Goal: Check status: Check status

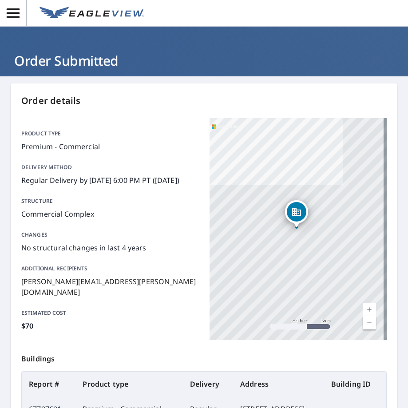
scroll to position [140, 0]
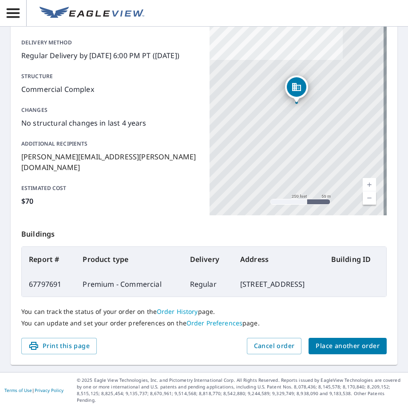
click at [292, 94] on div "Dropped pin, building 1, Commercial property, 10810 Paulbrook Dr Midlothian, VA…" at bounding box center [297, 98] width 12 height 9
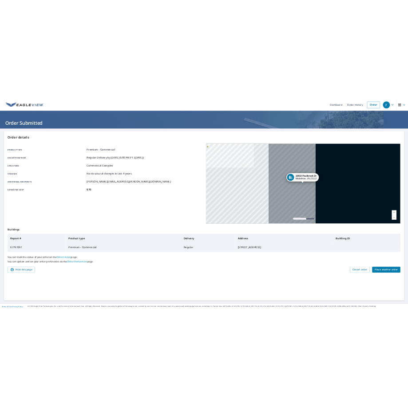
scroll to position [0, 0]
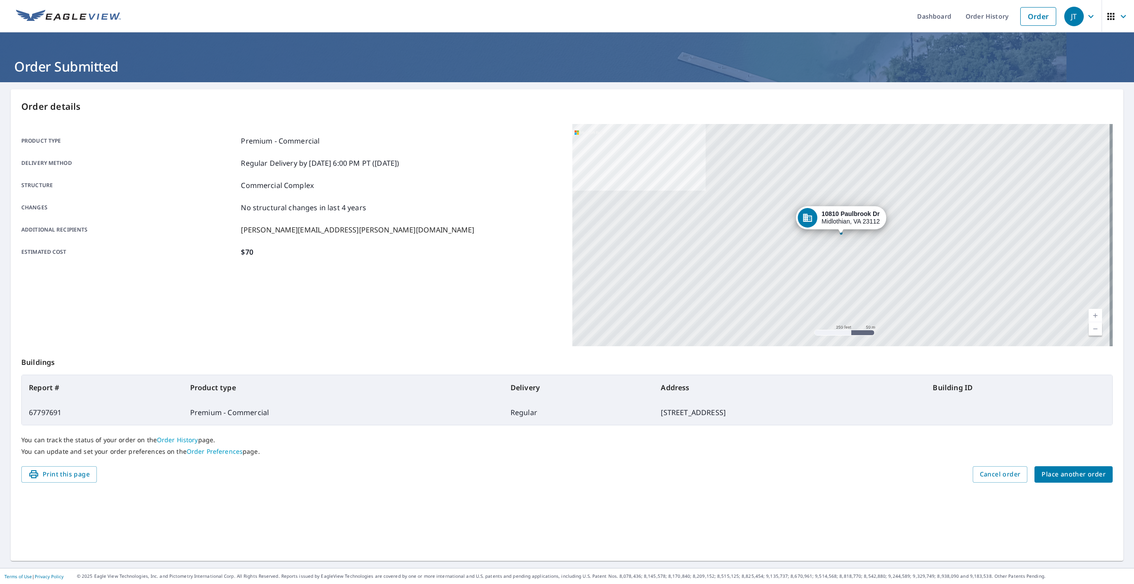
click at [408, 234] on div "[STREET_ADDRESS][PERSON_NAME]" at bounding box center [842, 235] width 540 height 222
click at [408, 219] on icon "Dropped pin, building 1, Commercial property, 10810 Paulbrook Dr Midlothian, VA…" at bounding box center [841, 218] width 9 height 8
click at [408, 240] on div "[STREET_ADDRESS][PERSON_NAME]" at bounding box center [842, 235] width 540 height 222
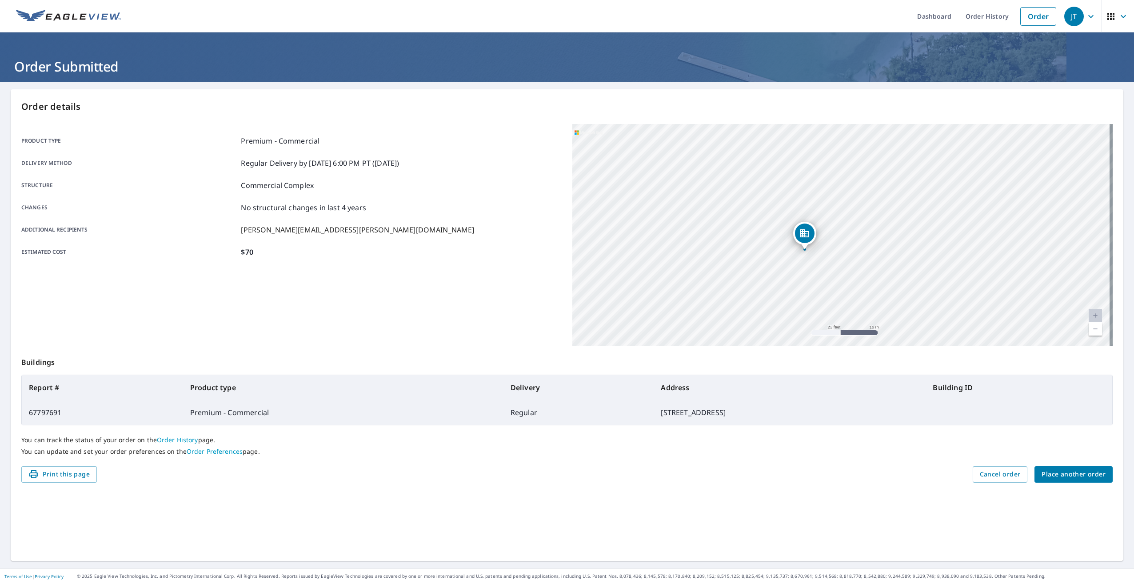
drag, startPoint x: 837, startPoint y: 240, endPoint x: 808, endPoint y: 271, distance: 41.5
click at [408, 271] on div "[STREET_ADDRESS][PERSON_NAME]" at bounding box center [842, 235] width 540 height 222
drag, startPoint x: 824, startPoint y: 253, endPoint x: 793, endPoint y: 249, distance: 30.9
click at [408, 249] on div "[STREET_ADDRESS][PERSON_NAME]" at bounding box center [842, 235] width 540 height 222
drag, startPoint x: 784, startPoint y: 263, endPoint x: 766, endPoint y: 276, distance: 21.9
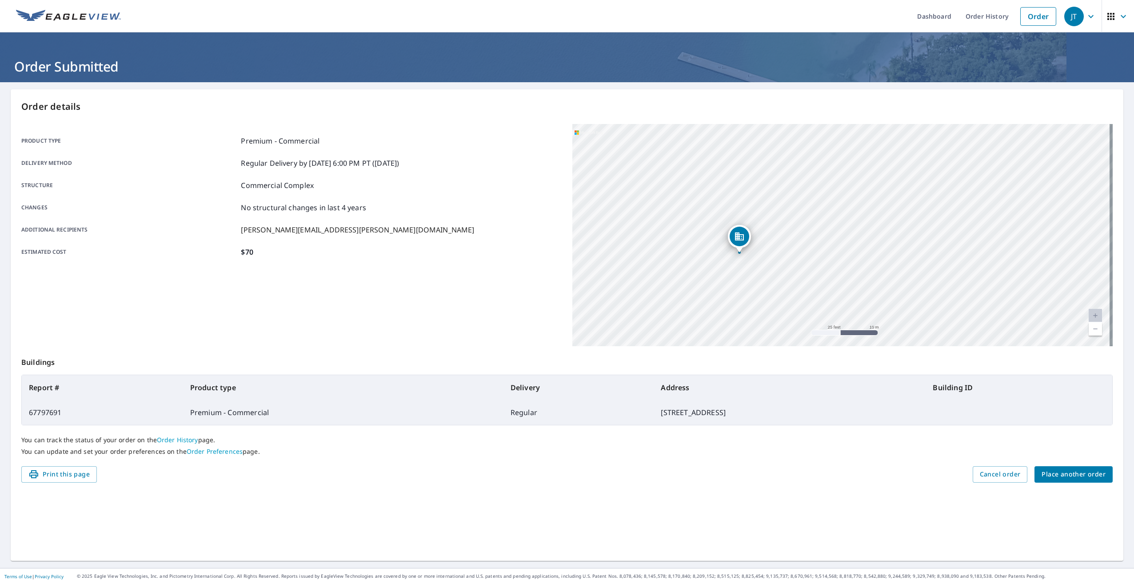
click at [408, 276] on div "[STREET_ADDRESS][PERSON_NAME]" at bounding box center [842, 235] width 540 height 222
drag, startPoint x: 760, startPoint y: 281, endPoint x: 750, endPoint y: 283, distance: 9.9
click at [408, 283] on div "[STREET_ADDRESS][PERSON_NAME]" at bounding box center [842, 235] width 540 height 222
click at [408, 188] on div "[STREET_ADDRESS][PERSON_NAME]" at bounding box center [842, 235] width 540 height 222
click at [408, 148] on div "[STREET_ADDRESS][PERSON_NAME]" at bounding box center [842, 235] width 540 height 222
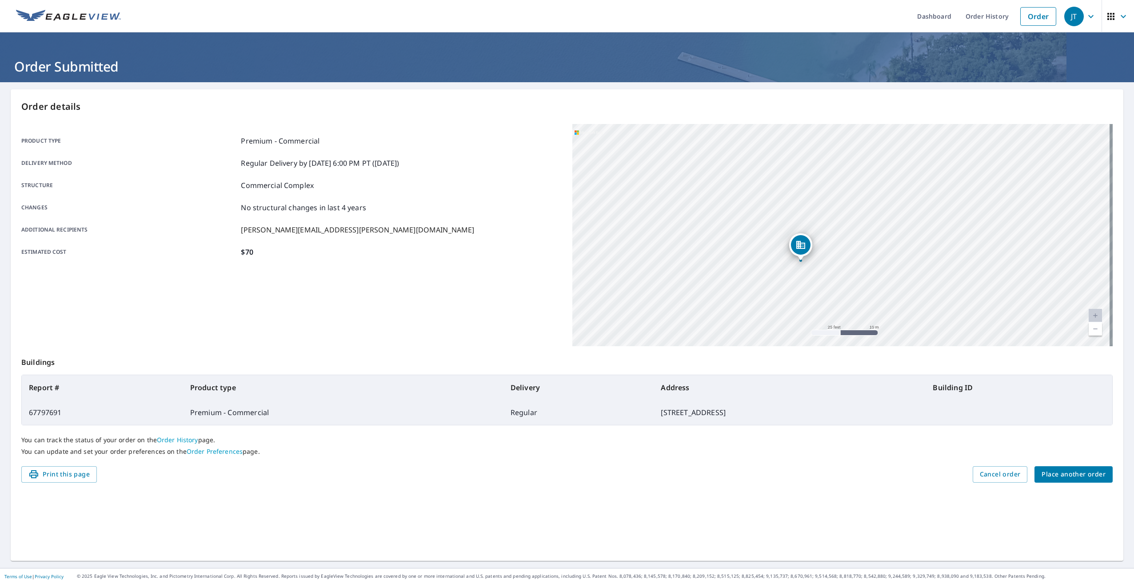
drag, startPoint x: 822, startPoint y: 186, endPoint x: 734, endPoint y: 209, distance: 91.4
click at [408, 209] on div "[STREET_ADDRESS][PERSON_NAME]" at bounding box center [842, 235] width 540 height 222
drag, startPoint x: 750, startPoint y: 227, endPoint x: 740, endPoint y: 215, distance: 15.7
click at [408, 215] on div "[STREET_ADDRESS][PERSON_NAME]" at bounding box center [842, 235] width 540 height 222
drag, startPoint x: 738, startPoint y: 264, endPoint x: 737, endPoint y: 270, distance: 5.8
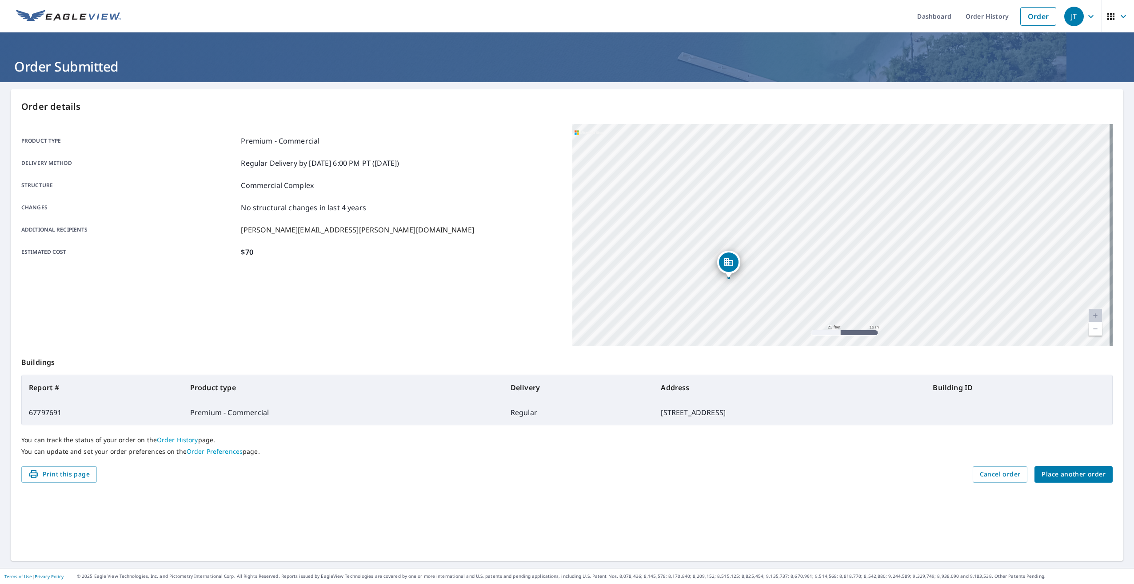
click at [408, 270] on div "[STREET_ADDRESS][PERSON_NAME]" at bounding box center [842, 235] width 540 height 222
click at [408, 228] on div "[STREET_ADDRESS][PERSON_NAME]" at bounding box center [842, 235] width 540 height 222
click at [408, 243] on div "[STREET_ADDRESS][PERSON_NAME]" at bounding box center [842, 235] width 540 height 222
drag, startPoint x: 831, startPoint y: 251, endPoint x: 767, endPoint y: 251, distance: 64.0
click at [408, 253] on div "[STREET_ADDRESS][PERSON_NAME]" at bounding box center [842, 235] width 540 height 222
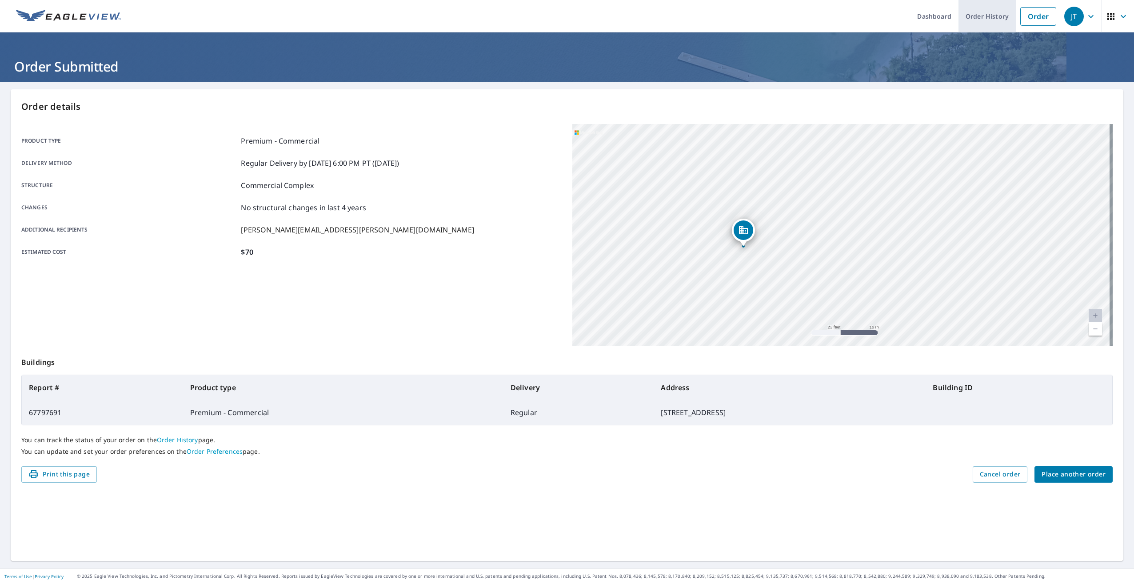
click at [408, 17] on link "Order History" at bounding box center [986, 16] width 57 height 32
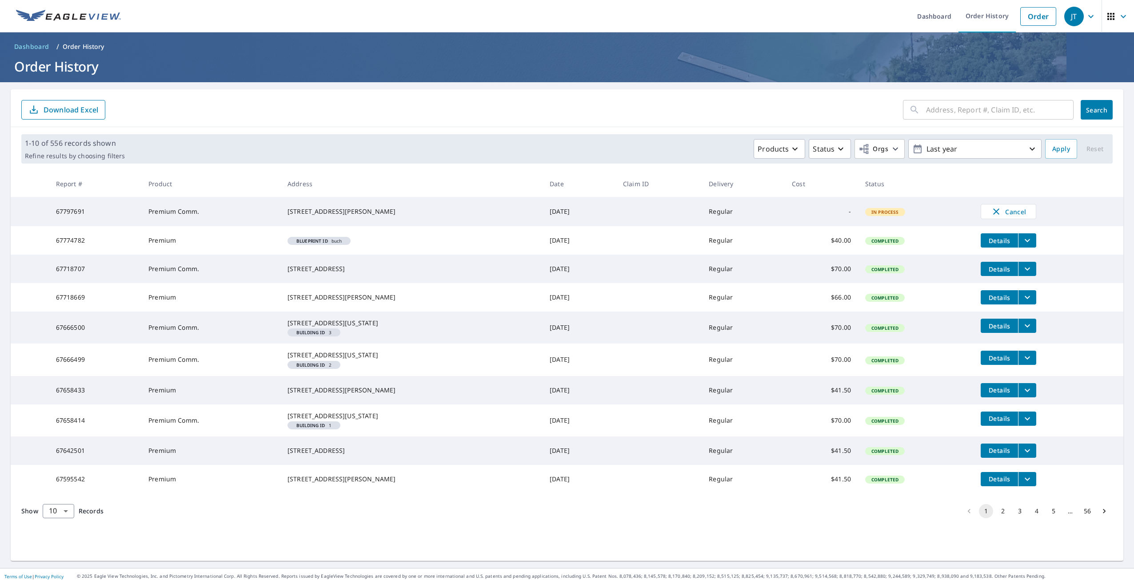
click at [187, 216] on td "Premium Comm." at bounding box center [210, 211] width 139 height 29
drag, startPoint x: 246, startPoint y: 218, endPoint x: 298, endPoint y: 215, distance: 52.0
click at [247, 218] on td "Premium Comm." at bounding box center [210, 211] width 139 height 29
click at [299, 215] on div "[STREET_ADDRESS][PERSON_NAME]" at bounding box center [411, 211] width 248 height 9
click at [226, 209] on td "Premium Comm." at bounding box center [210, 211] width 139 height 29
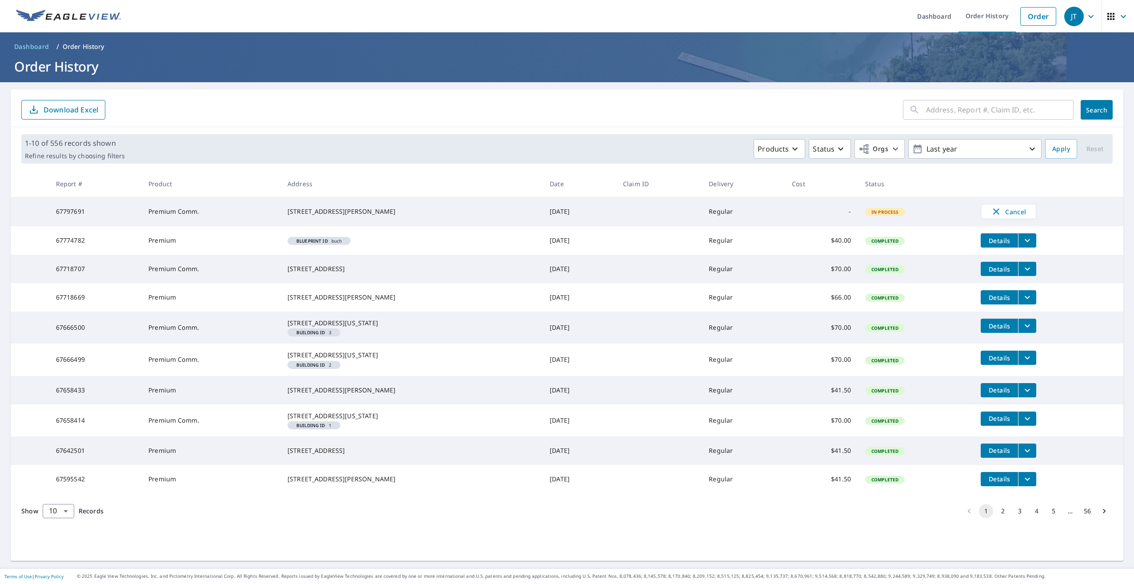
drag, startPoint x: 103, startPoint y: 207, endPoint x: 94, endPoint y: 212, distance: 9.8
click at [101, 209] on td "67797691" at bounding box center [95, 211] width 92 height 29
drag, startPoint x: 74, startPoint y: 212, endPoint x: 83, endPoint y: 213, distance: 8.9
click at [76, 213] on td "67797691" at bounding box center [95, 211] width 92 height 29
click at [102, 214] on td "67797691" at bounding box center [95, 211] width 92 height 29
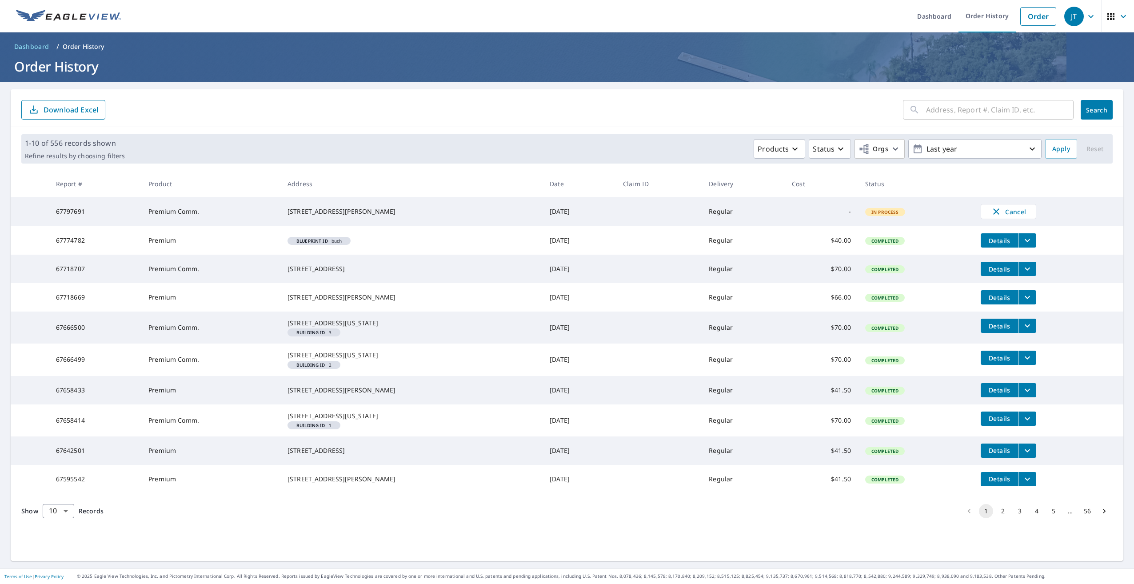
click at [188, 215] on td "Premium Comm." at bounding box center [210, 211] width 139 height 29
drag, startPoint x: 188, startPoint y: 215, endPoint x: 348, endPoint y: 214, distance: 160.4
click at [348, 214] on div "[STREET_ADDRESS][PERSON_NAME]" at bounding box center [411, 211] width 248 height 9
click at [408, 207] on td "[DATE]" at bounding box center [578, 211] width 73 height 29
click at [408, 216] on td "Regular" at bounding box center [743, 211] width 83 height 29
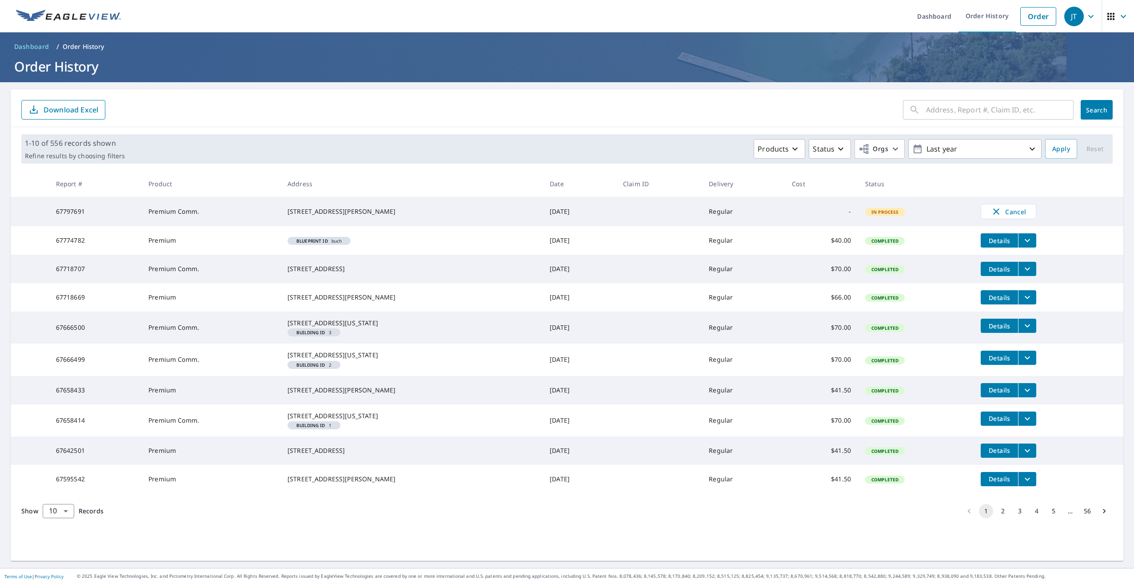
drag, startPoint x: 844, startPoint y: 214, endPoint x: 850, endPoint y: 214, distance: 5.8
click at [408, 215] on td "In Process" at bounding box center [916, 211] width 116 height 29
click at [408, 213] on span "In Process" at bounding box center [885, 212] width 38 height 6
drag, startPoint x: 858, startPoint y: 213, endPoint x: 884, endPoint y: 216, distance: 25.9
click at [408, 215] on span "In Process" at bounding box center [885, 212] width 38 height 6
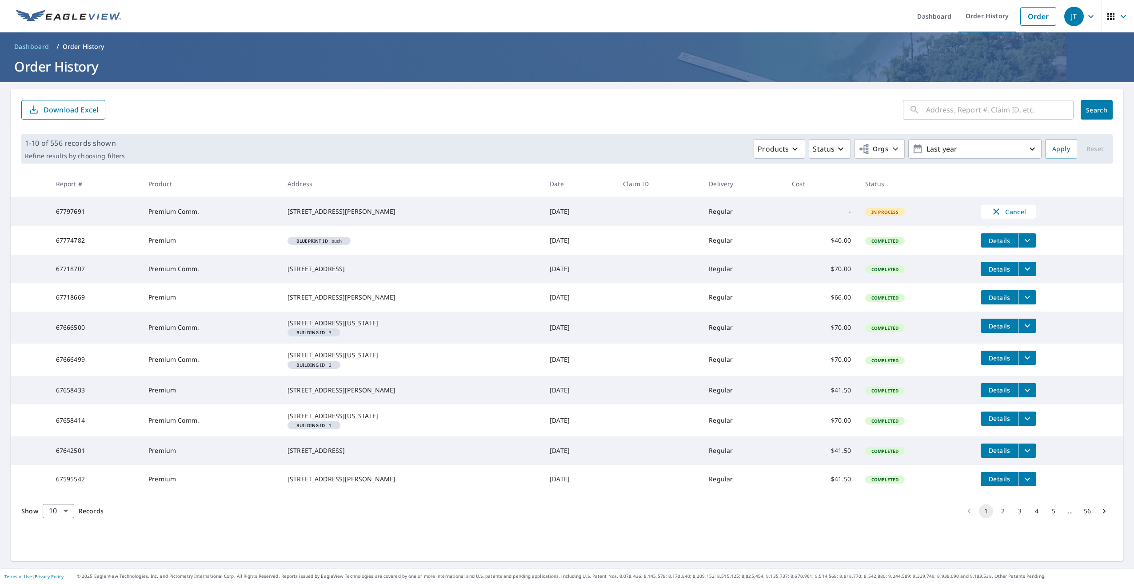
click at [408, 226] on tr "67797691 Premium Comm. [STREET_ADDRESS][PERSON_NAME] [DATE] Regular - In Proces…" at bounding box center [567, 211] width 1113 height 29
click at [408, 223] on td "In Process" at bounding box center [916, 211] width 116 height 29
click at [408, 226] on td "In Process" at bounding box center [916, 211] width 116 height 29
drag, startPoint x: 846, startPoint y: 228, endPoint x: 838, endPoint y: 227, distance: 8.6
click at [408, 226] on tr "67797691 Premium Comm. [STREET_ADDRESS][PERSON_NAME] [DATE] Regular - In Proces…" at bounding box center [567, 211] width 1113 height 29
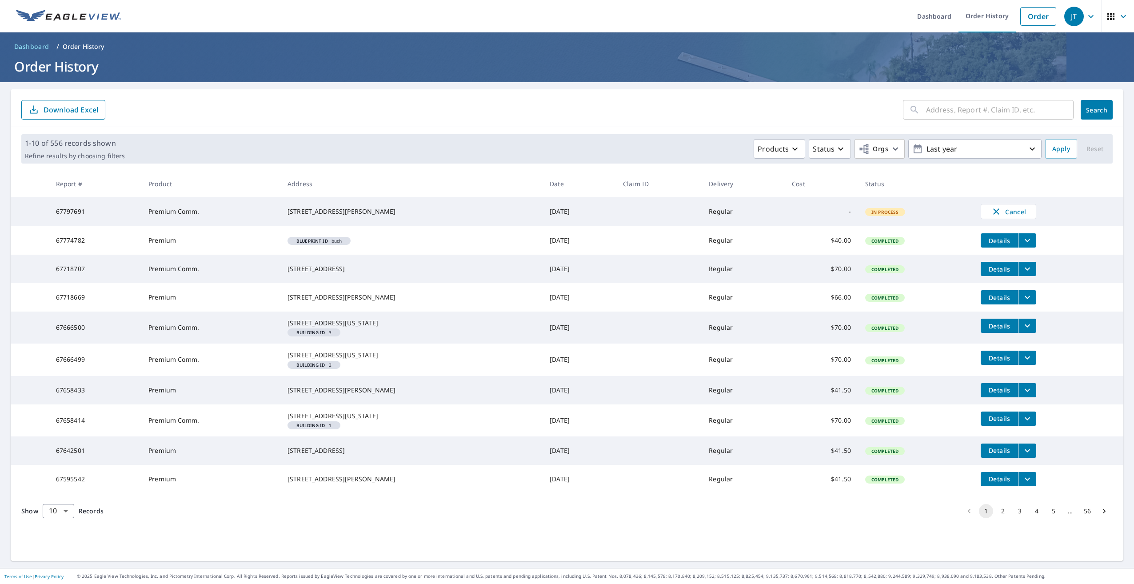
drag, startPoint x: 838, startPoint y: 227, endPoint x: 787, endPoint y: 220, distance: 51.0
click at [408, 222] on td "-" at bounding box center [821, 211] width 73 height 29
click at [408, 221] on td "-" at bounding box center [821, 211] width 73 height 29
drag, startPoint x: 770, startPoint y: 219, endPoint x: 775, endPoint y: 221, distance: 5.5
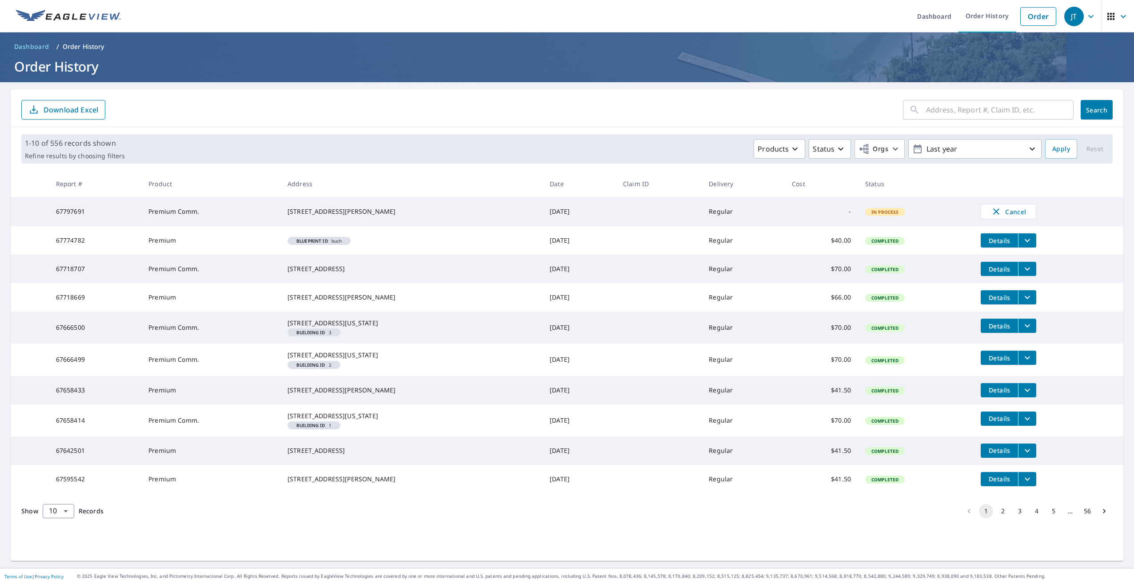
click at [408, 219] on td "-" at bounding box center [821, 211] width 73 height 29
drag, startPoint x: 776, startPoint y: 222, endPoint x: 780, endPoint y: 225, distance: 5.0
click at [408, 225] on td "-" at bounding box center [821, 211] width 73 height 29
drag, startPoint x: 786, startPoint y: 226, endPoint x: 867, endPoint y: 249, distance: 84.1
click at [408, 226] on td "-" at bounding box center [821, 211] width 73 height 29
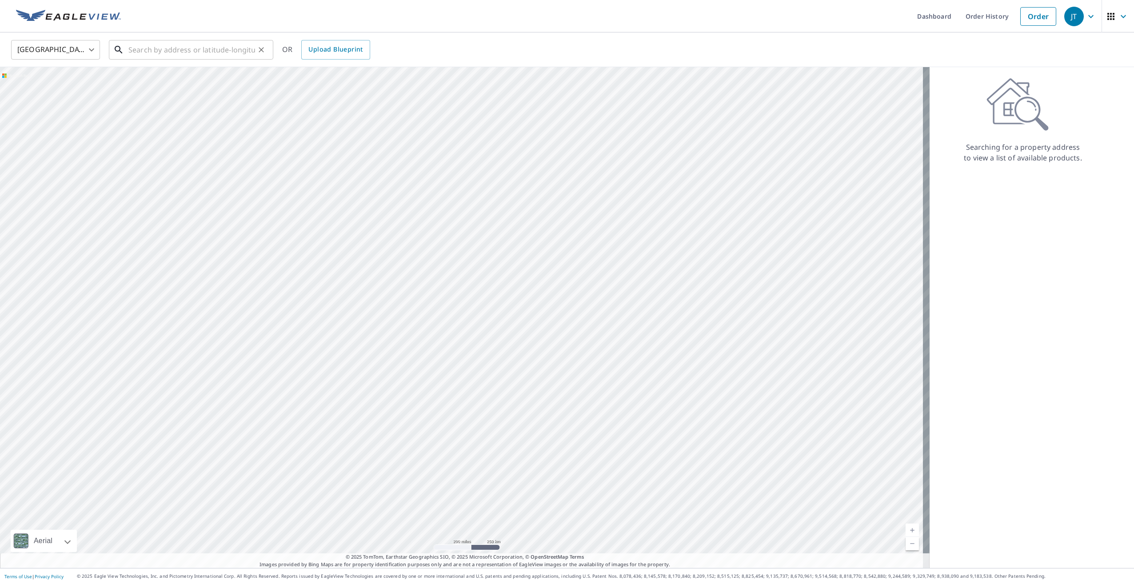
click at [168, 51] on input "text" at bounding box center [191, 49] width 127 height 25
type input "[STREET_ADDRESS]"
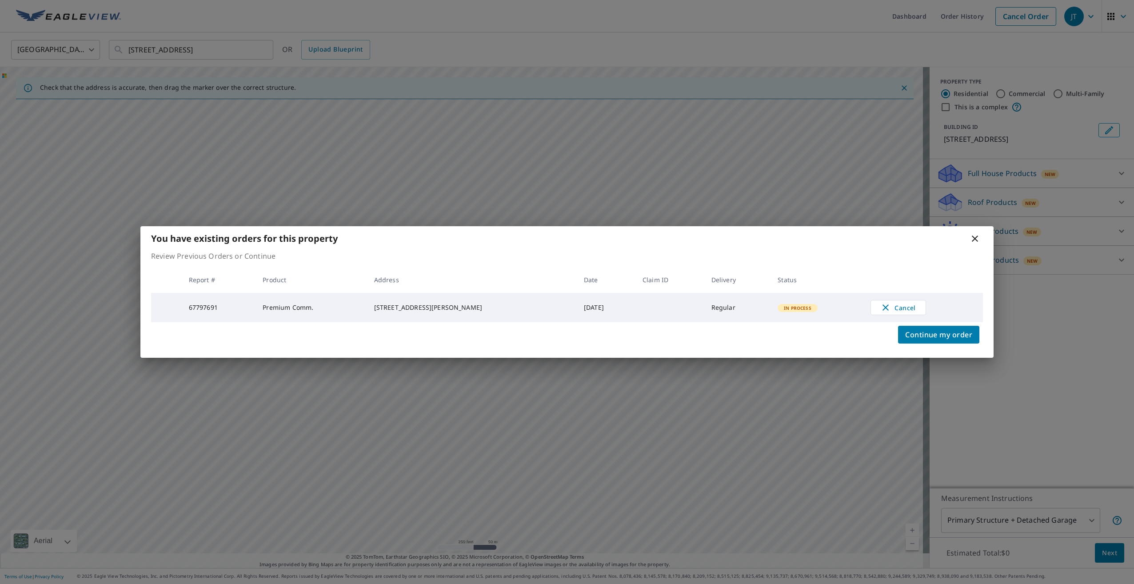
click at [408, 240] on icon at bounding box center [974, 238] width 11 height 11
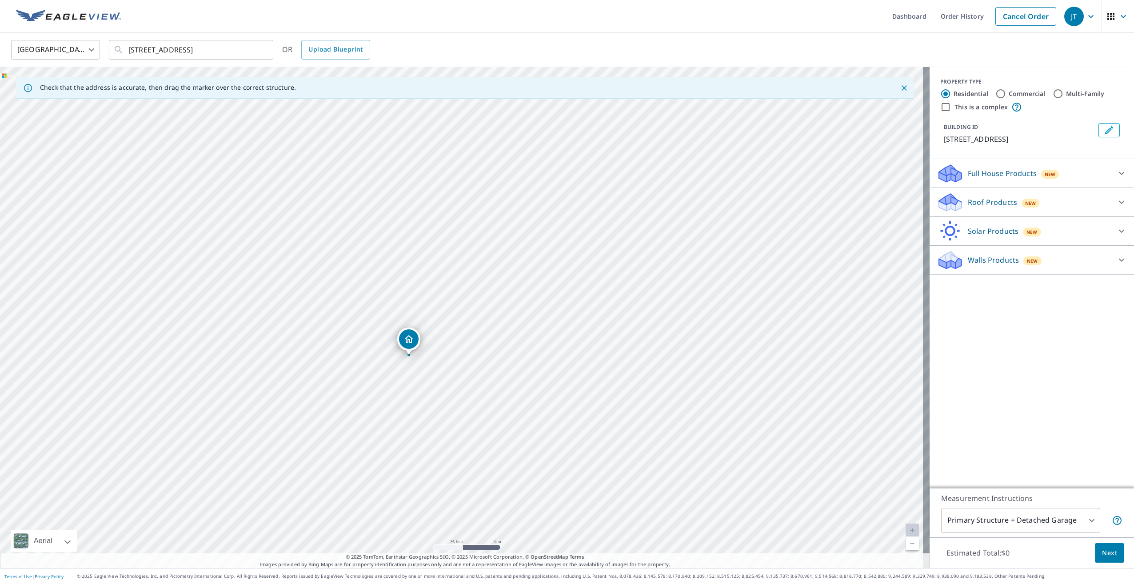
drag, startPoint x: 444, startPoint y: 271, endPoint x: 427, endPoint y: 350, distance: 80.9
click at [408, 350] on div "[STREET_ADDRESS][PERSON_NAME]" at bounding box center [464, 317] width 929 height 501
drag, startPoint x: 387, startPoint y: 327, endPoint x: 389, endPoint y: 311, distance: 16.9
drag, startPoint x: 454, startPoint y: 363, endPoint x: 451, endPoint y: 331, distance: 32.1
click at [408, 331] on div "[STREET_ADDRESS]" at bounding box center [464, 317] width 929 height 501
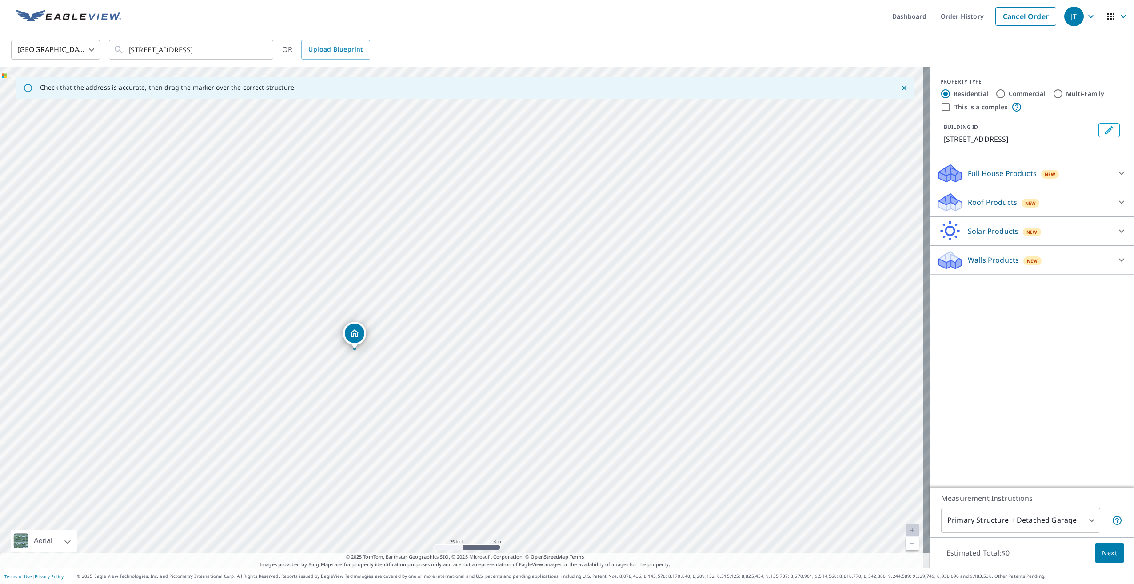
drag, startPoint x: 680, startPoint y: 215, endPoint x: 582, endPoint y: 288, distance: 121.8
click at [408, 291] on div "[STREET_ADDRESS]" at bounding box center [464, 317] width 929 height 501
